Goal: Find specific page/section: Find specific page/section

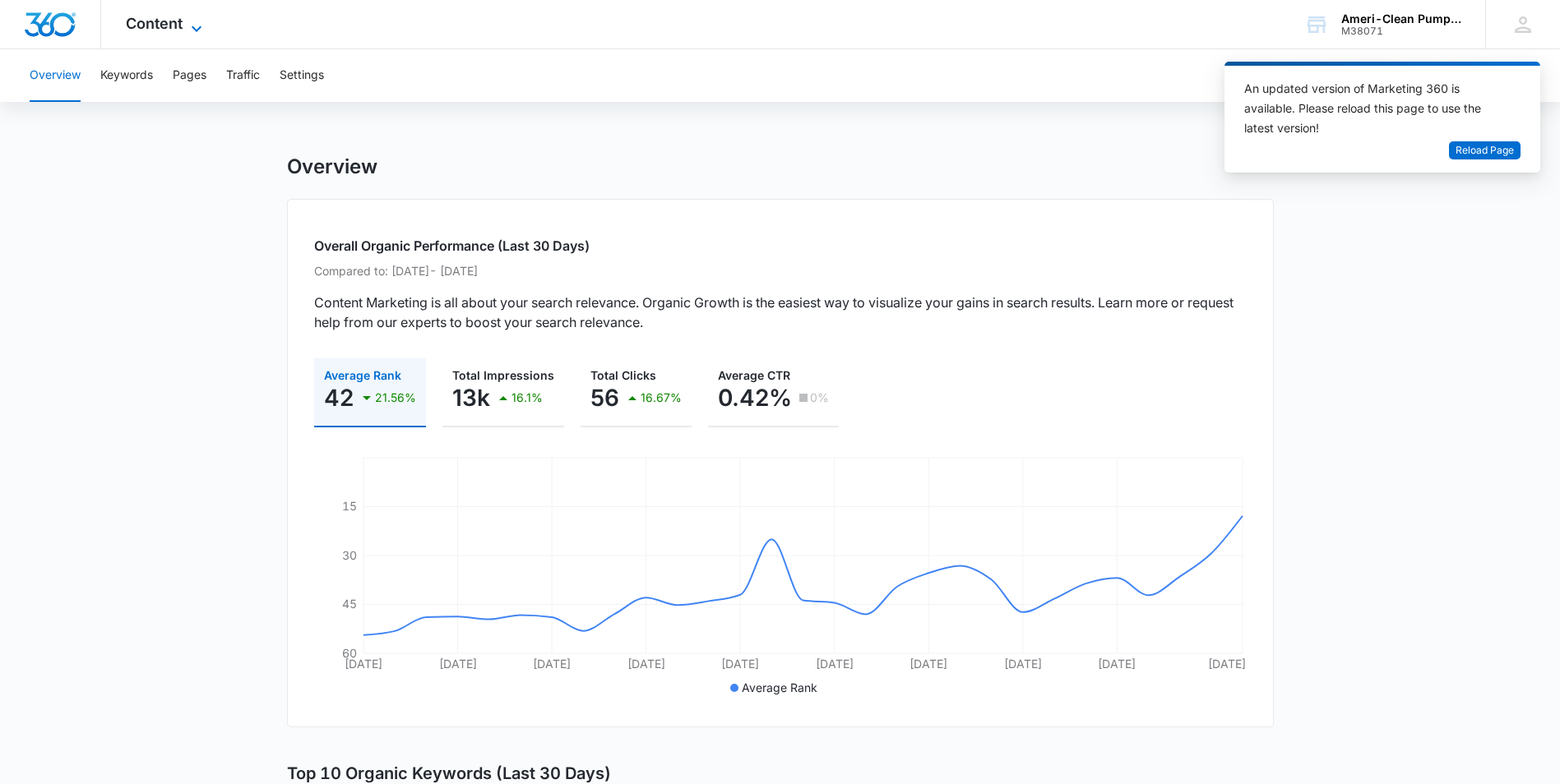
click at [164, 26] on span "Content" at bounding box center [154, 23] width 57 height 18
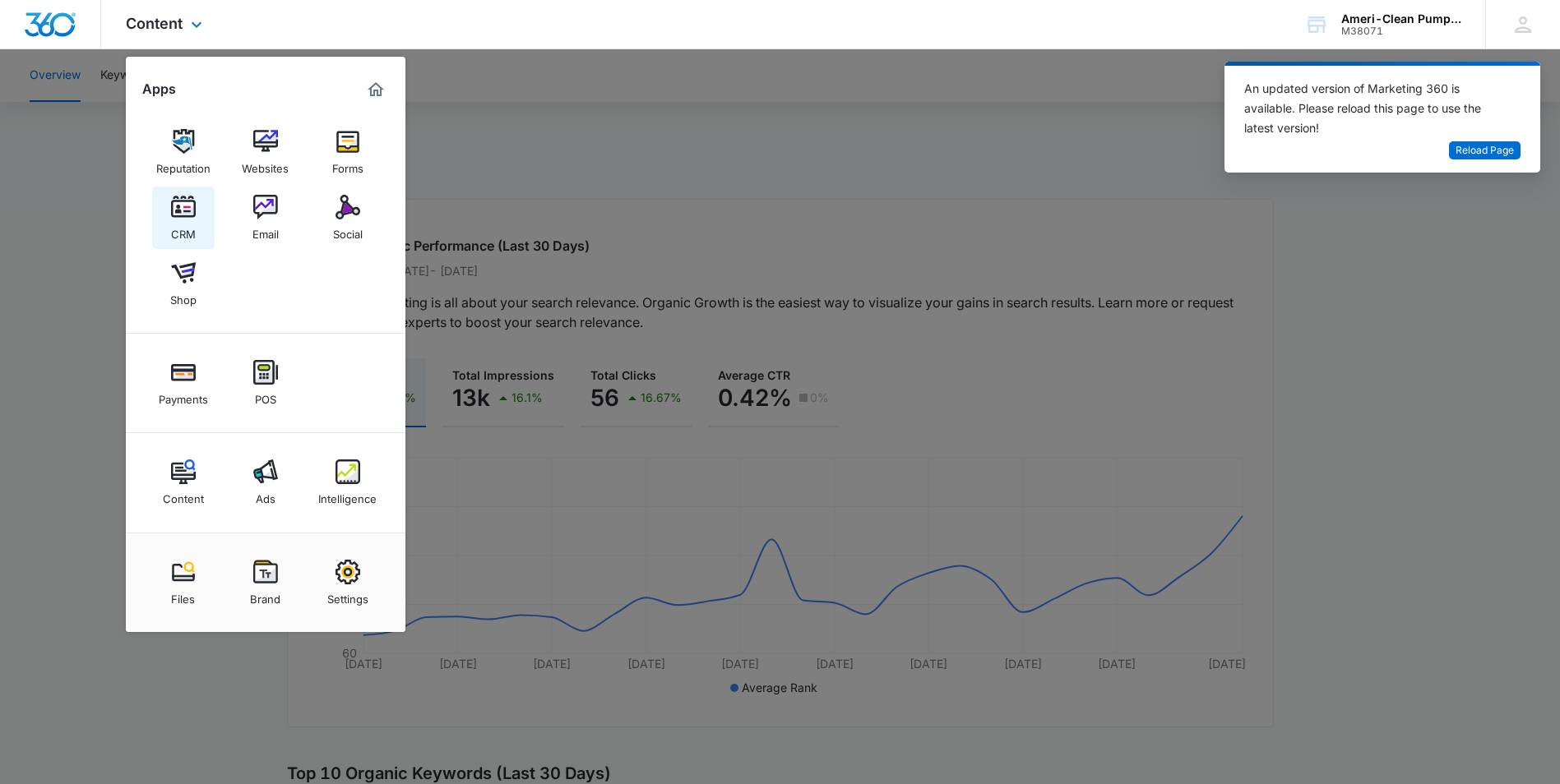
click at [177, 227] on div "CRM" at bounding box center [183, 230] width 25 height 21
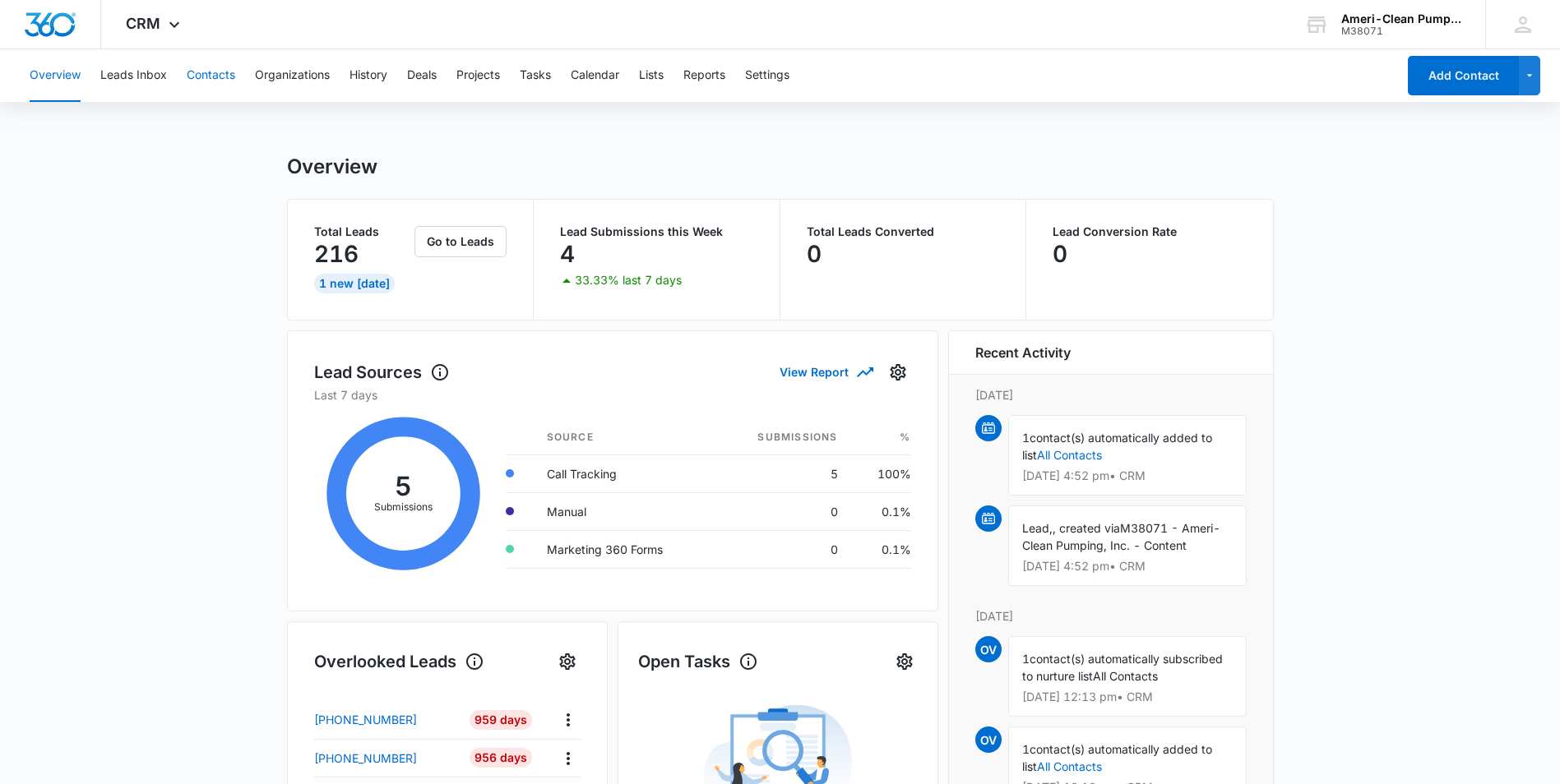
click at [229, 80] on button "Contacts" at bounding box center [211, 75] width 48 height 53
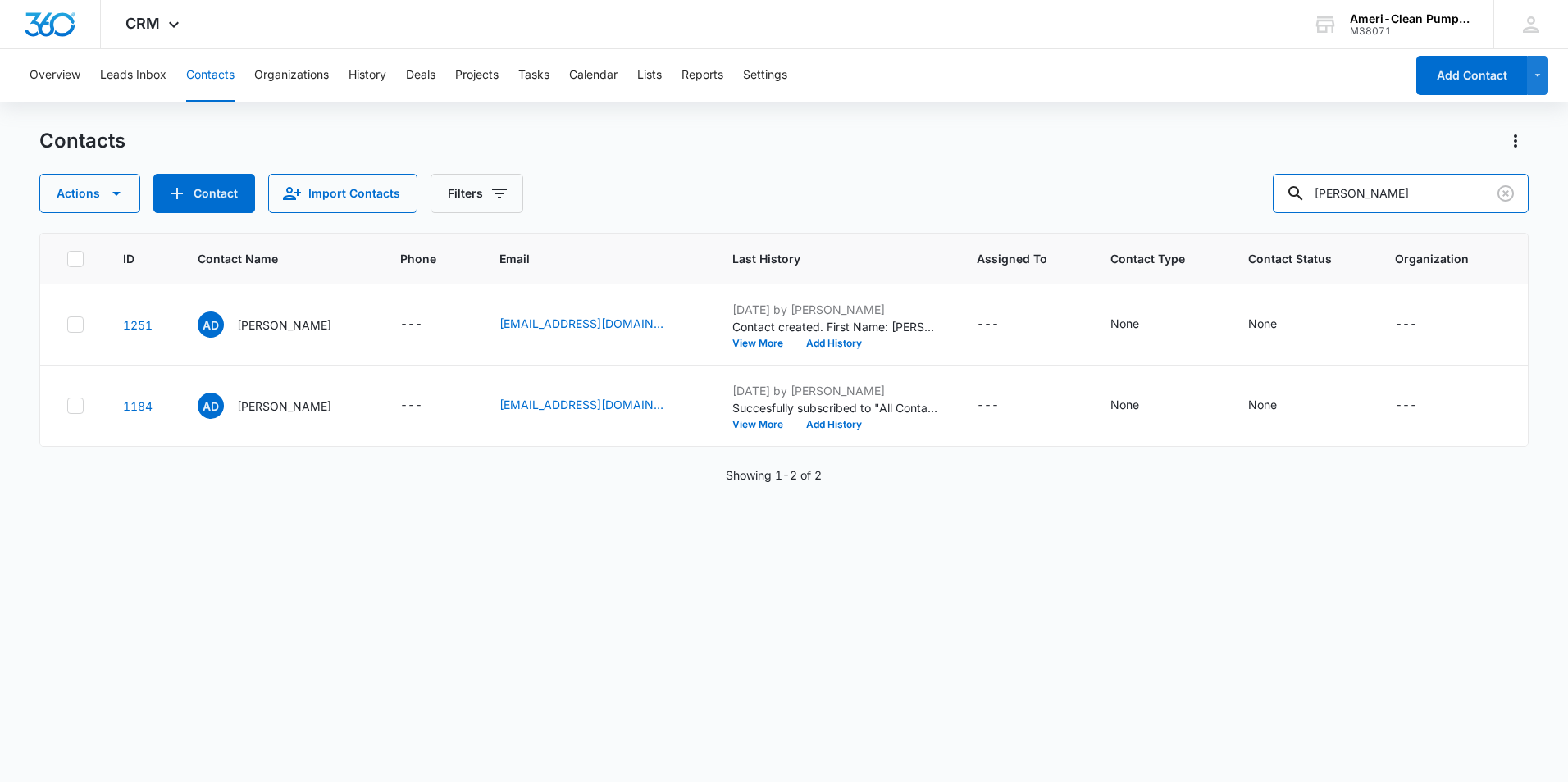
drag, startPoint x: 1415, startPoint y: 192, endPoint x: 1170, endPoint y: 195, distance: 245.0
click at [1170, 195] on div "Actions Contact Import Contacts Filters [PERSON_NAME]" at bounding box center [784, 193] width 1489 height 40
type input "[PERSON_NAME]"
